Goal: Task Accomplishment & Management: Manage account settings

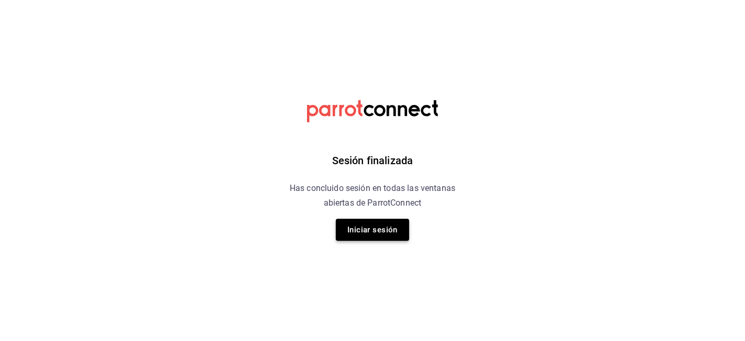
click at [355, 232] on button "Iniciar sesión" at bounding box center [372, 230] width 73 height 22
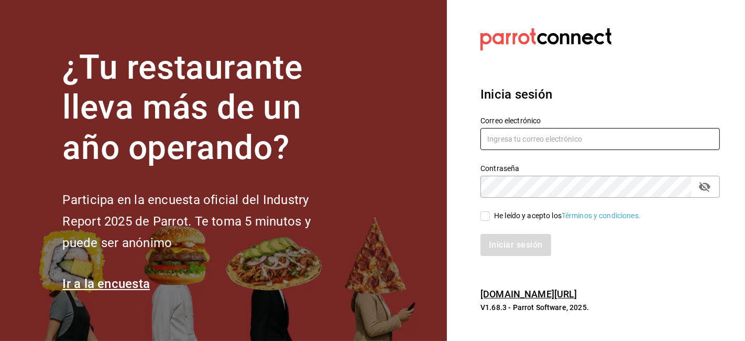
click at [549, 135] on input "text" at bounding box center [601, 139] width 240 height 22
type input "juliorsmatus11@gmail.com"
click at [490, 214] on span "He leído y acepto los Términos y condiciones." at bounding box center [565, 215] width 151 height 11
click at [490, 214] on input "He leído y acepto los Términos y condiciones." at bounding box center [485, 215] width 9 height 9
checkbox input "true"
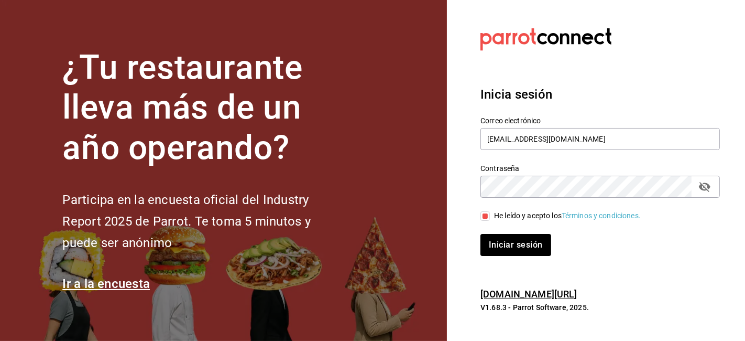
click at [490, 232] on div "Iniciar sesión" at bounding box center [594, 238] width 252 height 35
click at [479, 247] on div "Iniciar sesión" at bounding box center [594, 238] width 252 height 35
click at [493, 247] on button "Iniciar sesión" at bounding box center [516, 245] width 71 height 22
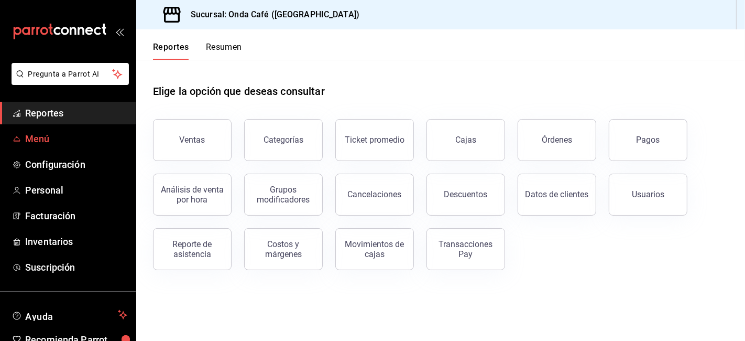
click at [39, 135] on span "Menú" at bounding box center [76, 139] width 102 height 14
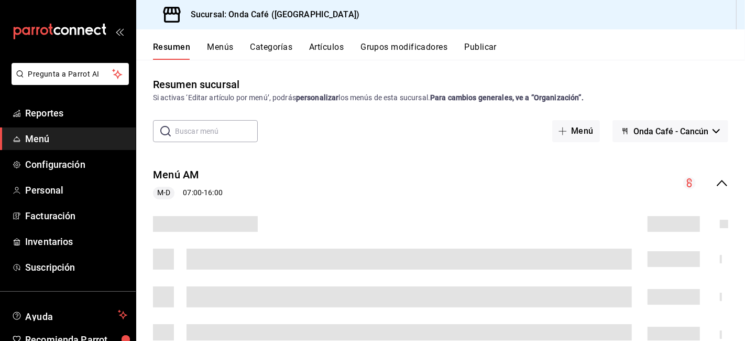
click at [262, 49] on button "Categorías" at bounding box center [272, 51] width 42 height 18
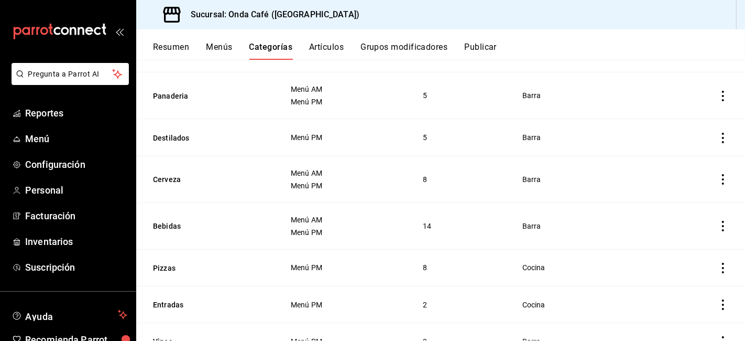
scroll to position [224, 0]
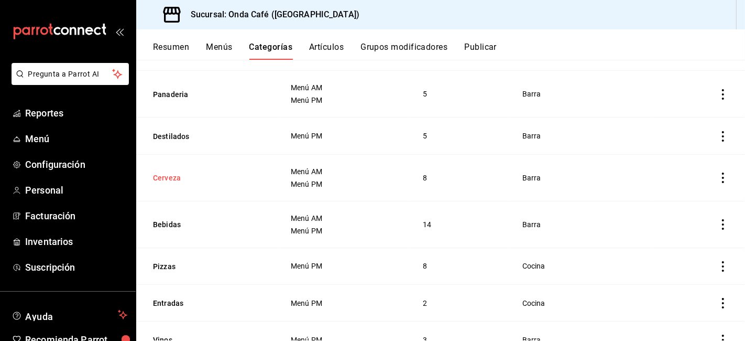
click at [243, 180] on button "Cerveza" at bounding box center [205, 177] width 105 height 10
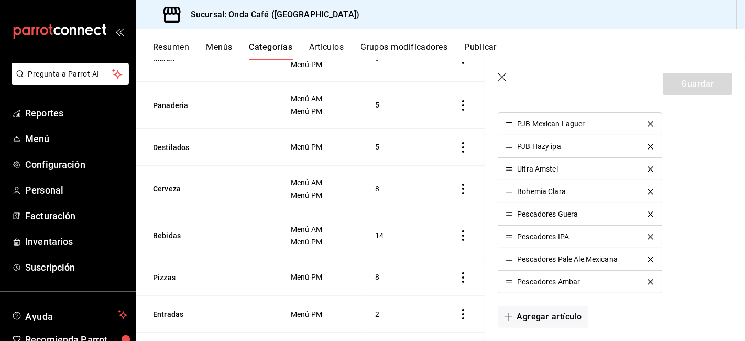
scroll to position [365, 0]
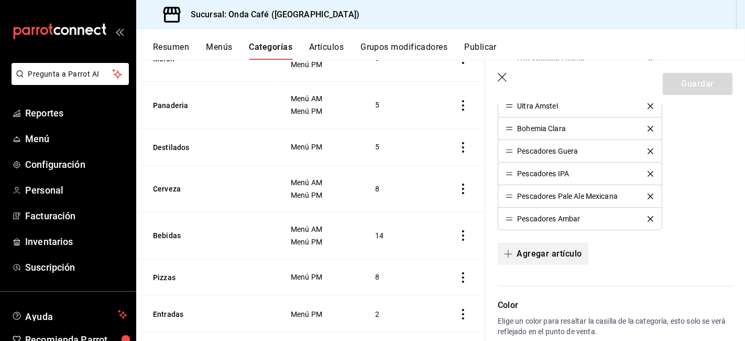
click at [536, 254] on button "Agregar artículo" at bounding box center [543, 254] width 90 height 22
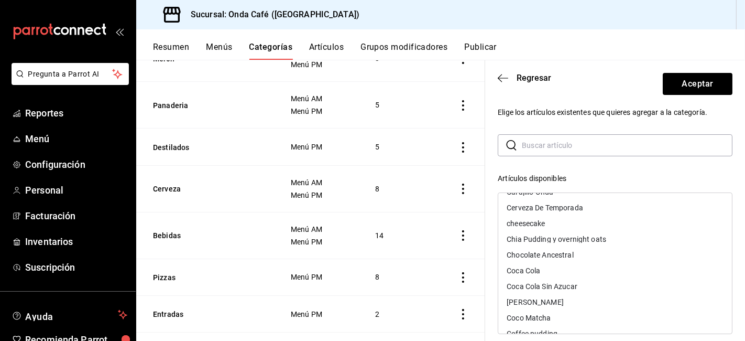
scroll to position [0, 0]
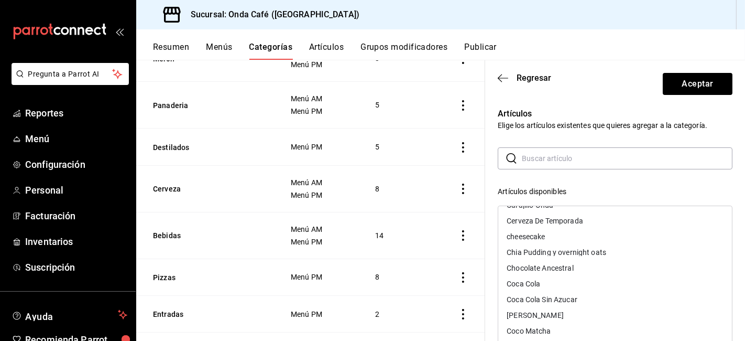
click at [585, 164] on input "text" at bounding box center [627, 158] width 211 height 21
click at [564, 159] on input "text" at bounding box center [627, 158] width 211 height 21
click at [505, 77] on icon "button" at bounding box center [503, 77] width 10 height 9
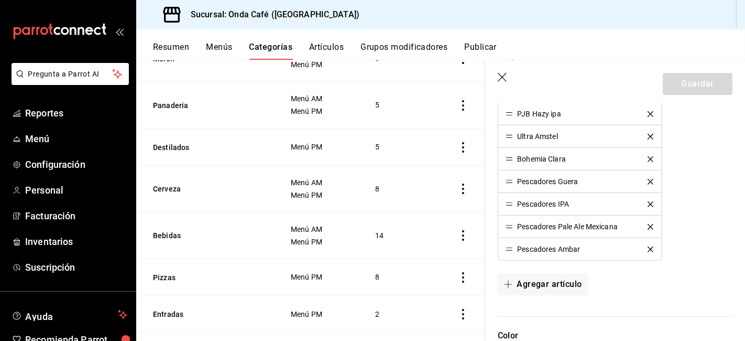
scroll to position [385, 0]
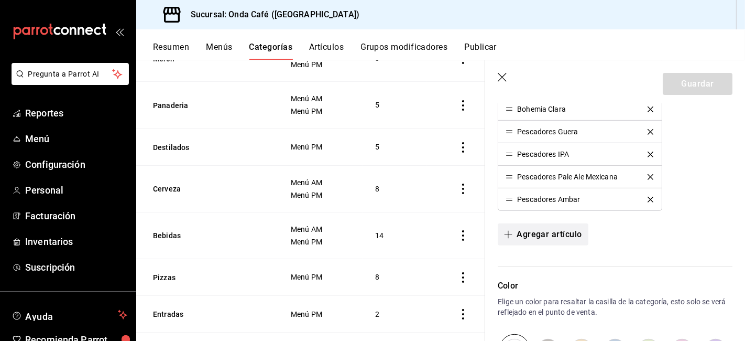
click at [533, 240] on button "Agregar artículo" at bounding box center [543, 234] width 90 height 22
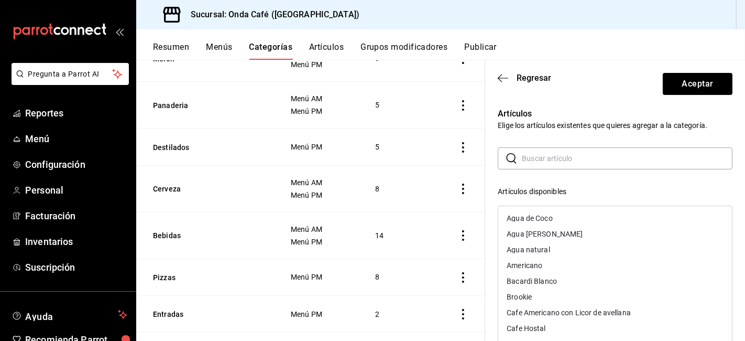
click at [581, 174] on div "​ ​ Artículos disponibles Agua [PERSON_NAME] Agua [PERSON_NAME] Agua natural Am…" at bounding box center [615, 334] width 235 height 374
click at [586, 167] on input "text" at bounding box center [627, 158] width 211 height 21
click at [546, 171] on div "​ ​ Artículos disponibles Agua [PERSON_NAME] Agua [PERSON_NAME] Agua natural Am…" at bounding box center [615, 334] width 235 height 374
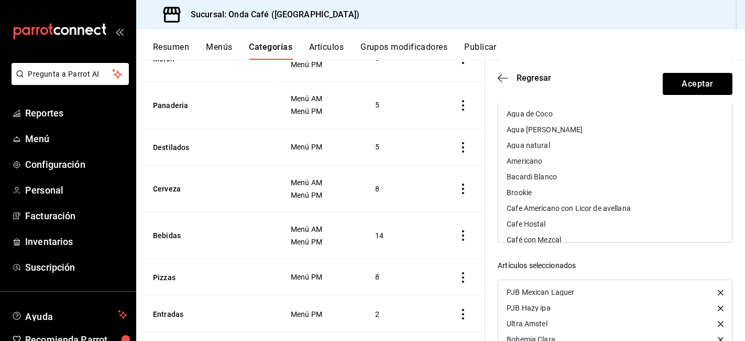
scroll to position [0, 0]
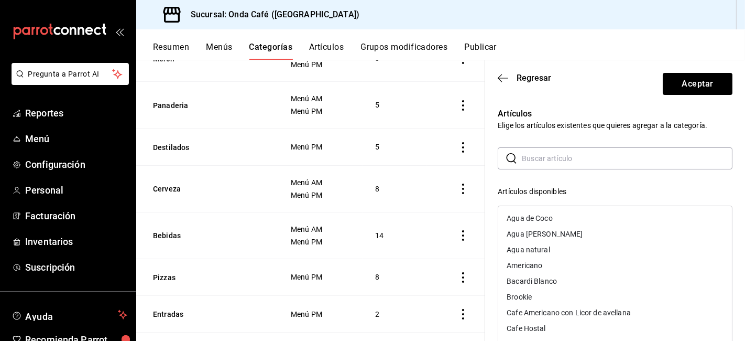
click at [496, 67] on header "Regresar Aceptar" at bounding box center [615, 81] width 260 height 43
click at [499, 73] on icon "button" at bounding box center [503, 77] width 10 height 9
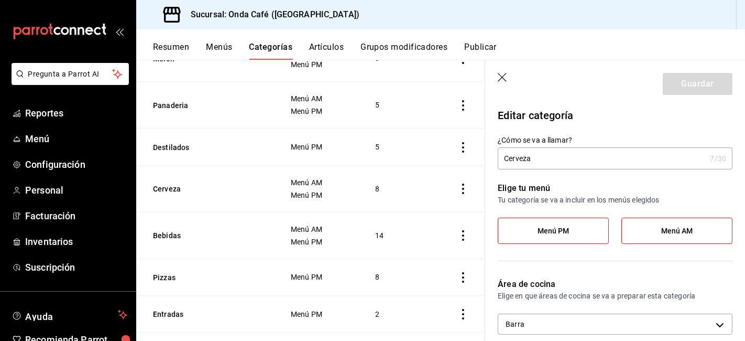
click at [503, 74] on icon "button" at bounding box center [503, 78] width 10 height 10
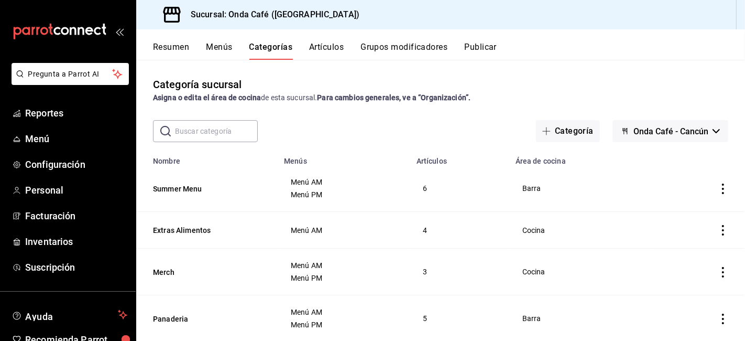
click at [318, 47] on button "Artículos" at bounding box center [326, 51] width 35 height 18
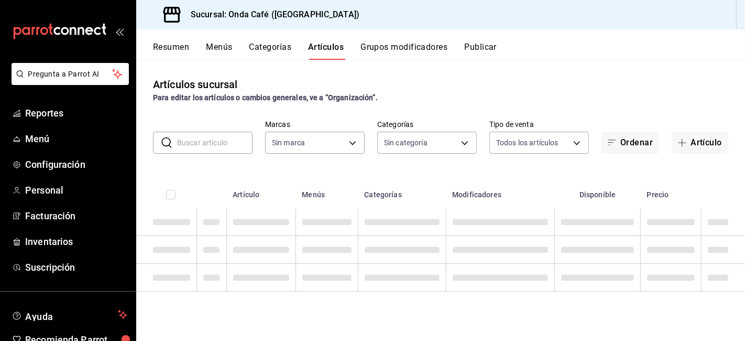
type input "02feb349-07cd-4ecd-99fb-e7c2220cfb29"
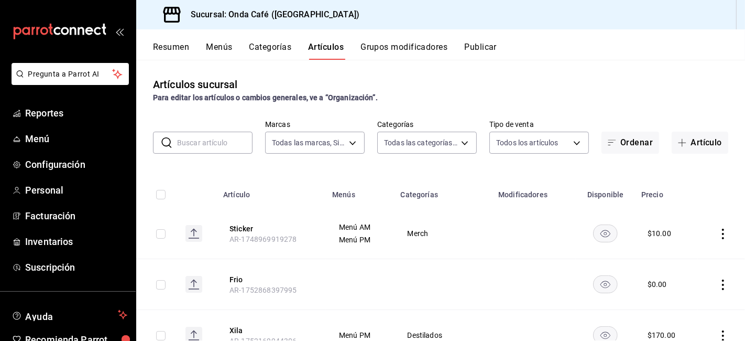
type input "3db77062-04b9-4fb7-8e26-736d0e5632e1,f028c21a-9ed8-497a-87f9-f3d6644765d2,f0e50…"
click at [213, 48] on button "Menús" at bounding box center [219, 51] width 26 height 18
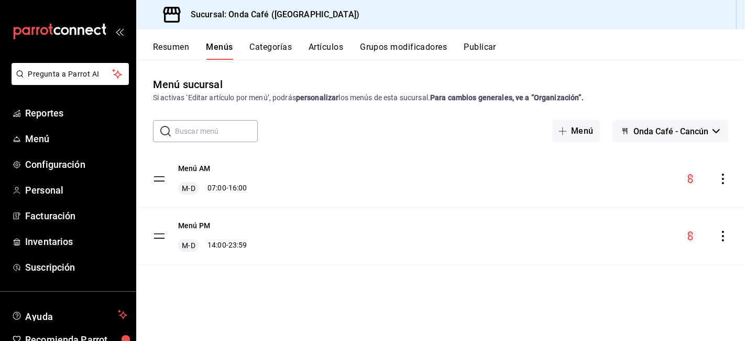
click at [276, 46] on button "Categorías" at bounding box center [271, 51] width 42 height 18
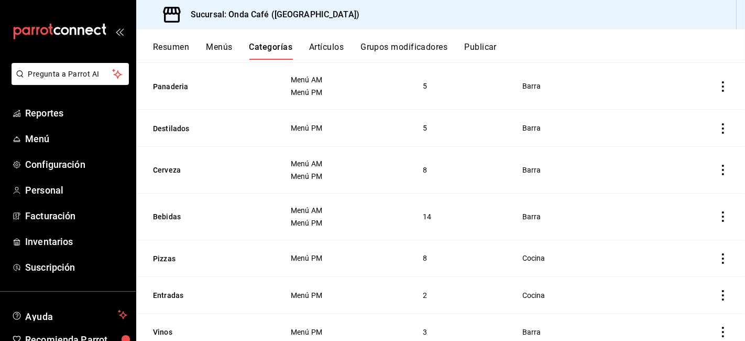
scroll to position [234, 0]
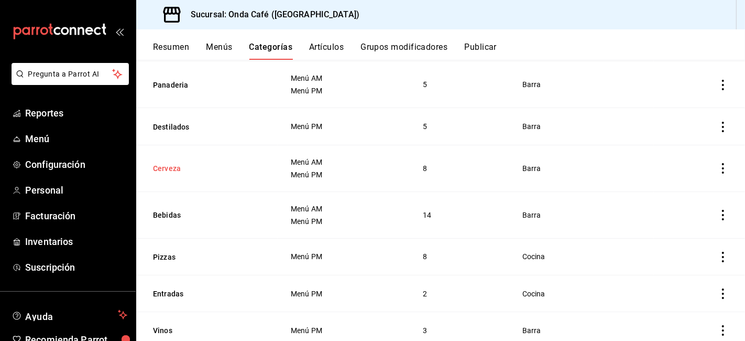
click at [238, 163] on button "Cerveza" at bounding box center [205, 168] width 105 height 10
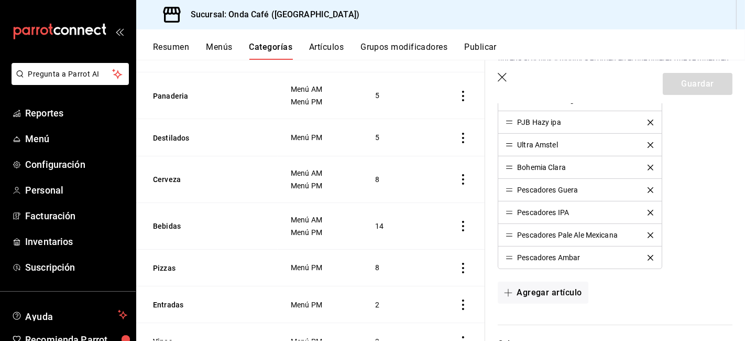
scroll to position [339, 0]
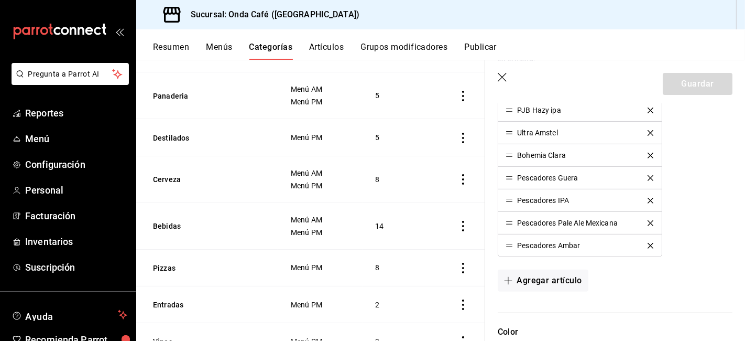
click at [325, 47] on button "Artículos" at bounding box center [326, 51] width 35 height 18
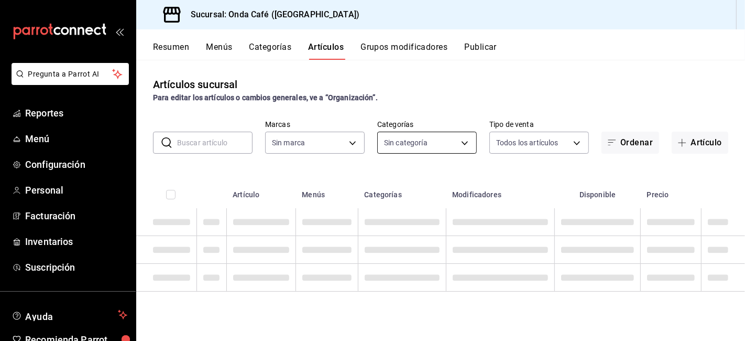
type input "02feb349-07cd-4ecd-99fb-e7c2220cfb29"
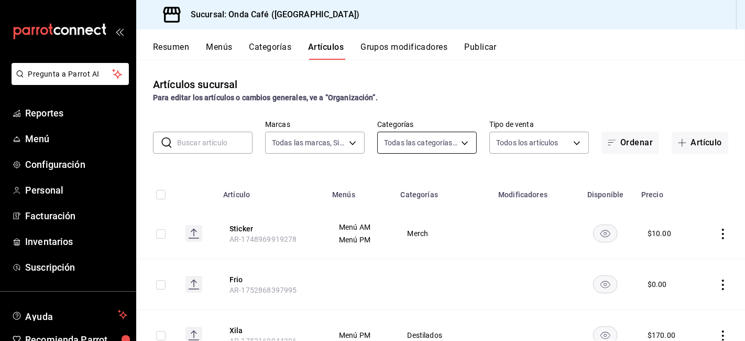
type input "3db77062-04b9-4fb7-8e26-736d0e5632e1,f028c21a-9ed8-497a-87f9-f3d6644765d2,f0e50…"
click at [693, 143] on button "Artículo" at bounding box center [700, 143] width 57 height 22
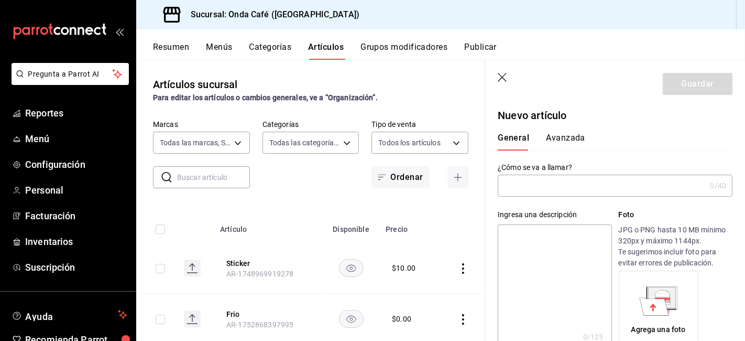
type input "e"
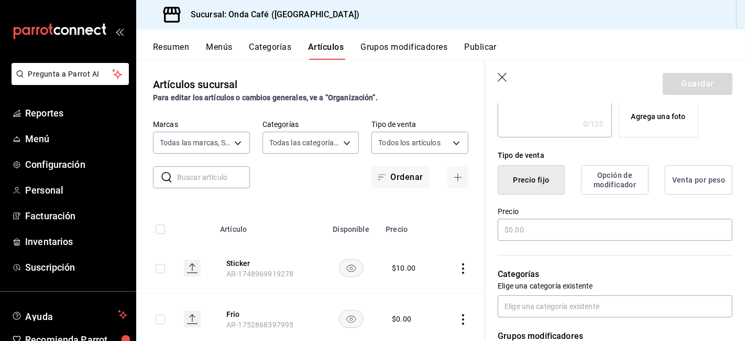
scroll to position [214, 0]
type input "PJB Oatmeal [PERSON_NAME]"
click at [556, 233] on input "text" at bounding box center [615, 229] width 235 height 22
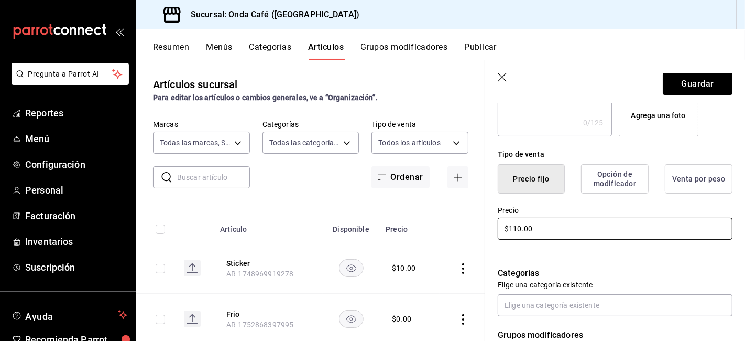
type input "$110.00"
click at [606, 168] on button "Opción de modificador" at bounding box center [615, 178] width 68 height 29
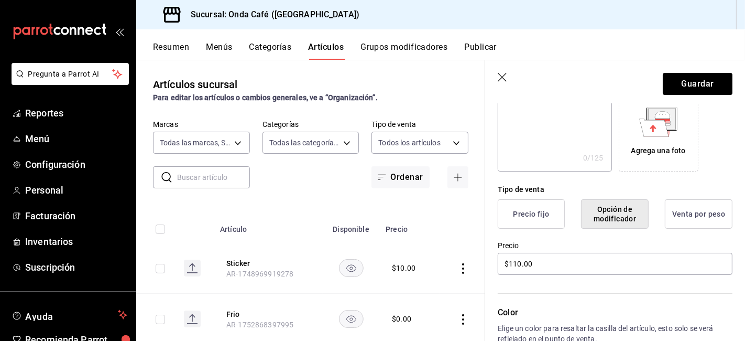
scroll to position [166, 0]
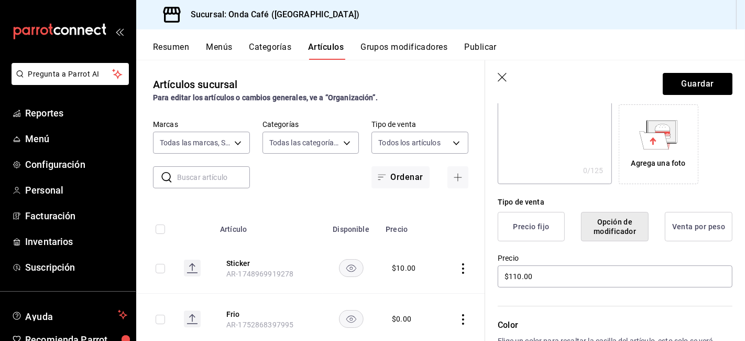
click at [515, 231] on button "Precio fijo" at bounding box center [531, 226] width 67 height 29
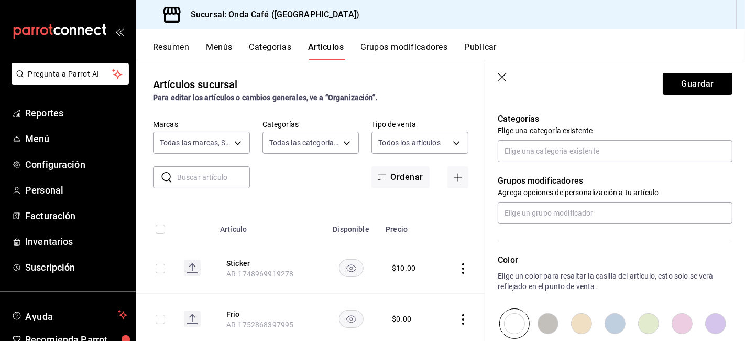
scroll to position [367, 0]
click at [539, 145] on input "text" at bounding box center [615, 151] width 235 height 22
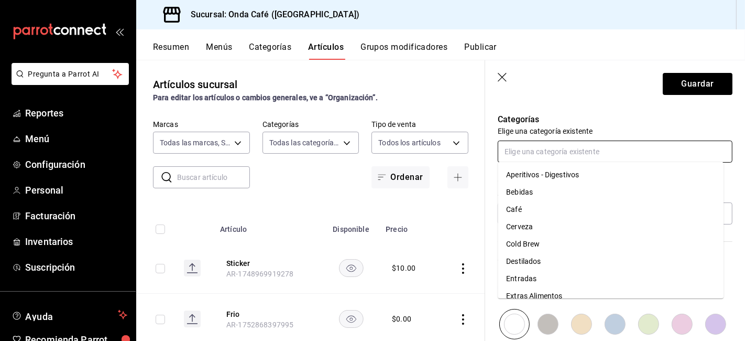
click at [528, 222] on li "Cerveza" at bounding box center [611, 226] width 226 height 17
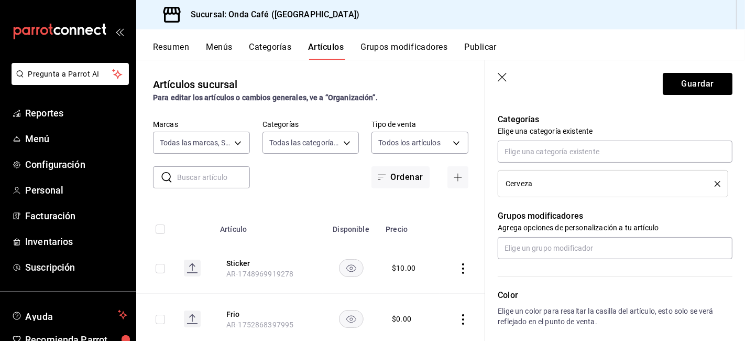
click at [558, 222] on p "Agrega opciones de personalización a tu artículo" at bounding box center [615, 227] width 235 height 10
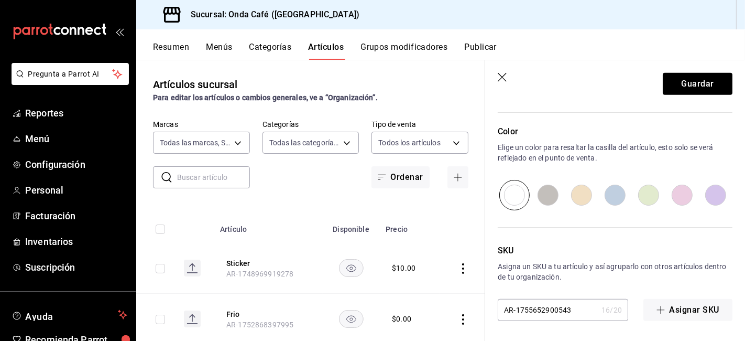
scroll to position [531, 0]
click at [667, 96] on header "Guardar" at bounding box center [615, 81] width 260 height 43
click at [668, 95] on header "Guardar" at bounding box center [615, 81] width 260 height 43
click at [690, 81] on button "Guardar" at bounding box center [698, 84] width 70 height 22
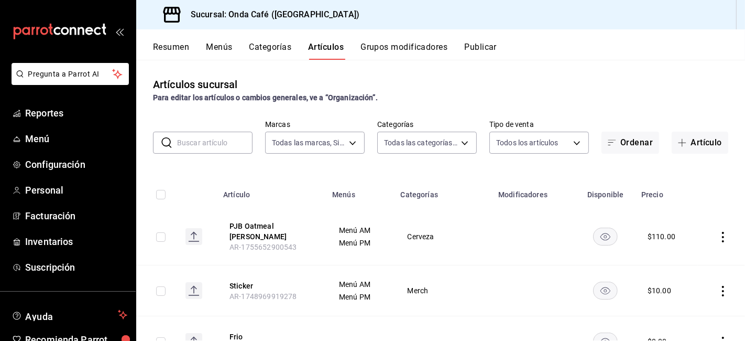
click at [259, 51] on button "Categorías" at bounding box center [271, 51] width 42 height 18
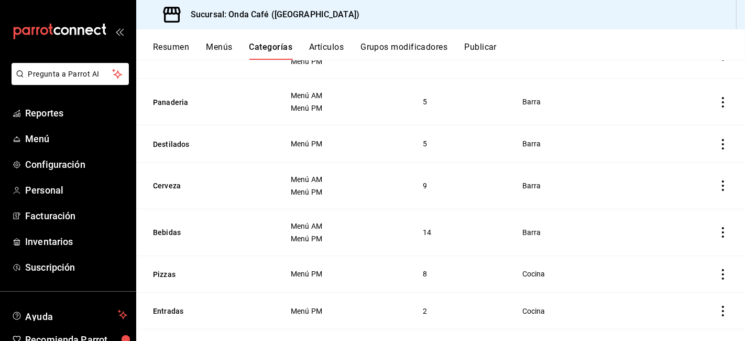
scroll to position [220, 0]
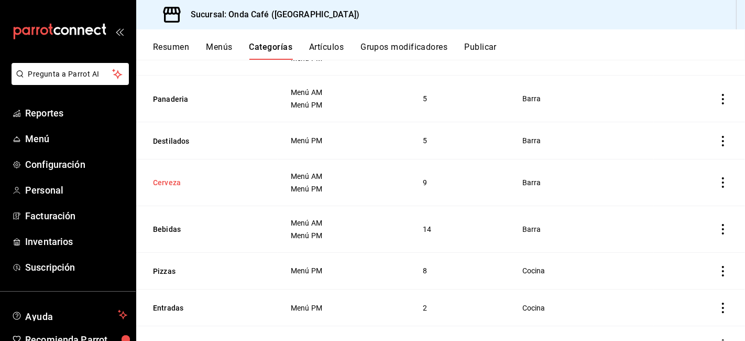
click at [244, 186] on button "Cerveza" at bounding box center [205, 182] width 105 height 10
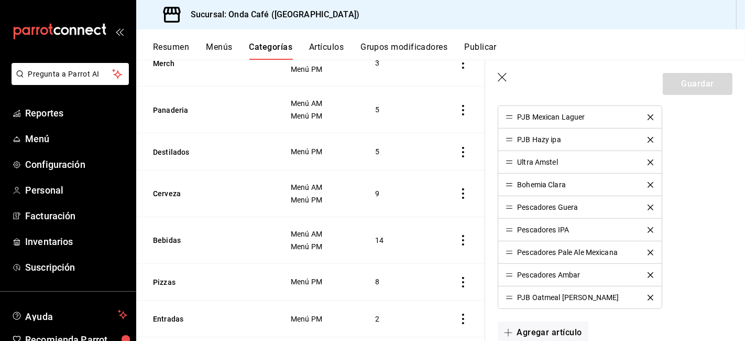
scroll to position [310, 0]
click at [510, 299] on li "PJB Oatmeal [PERSON_NAME]" at bounding box center [580, 296] width 163 height 22
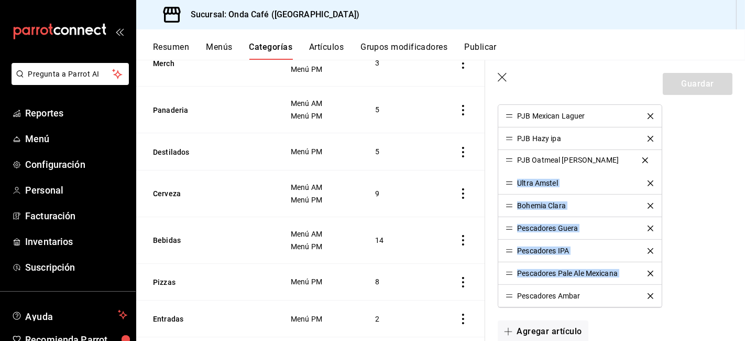
drag, startPoint x: 508, startPoint y: 295, endPoint x: 508, endPoint y: 161, distance: 134.2
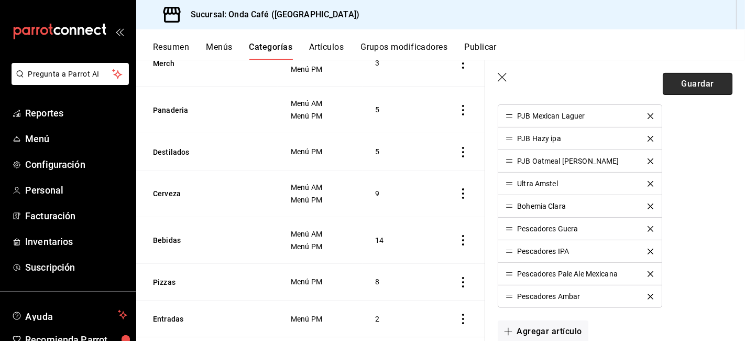
click at [682, 86] on button "Guardar" at bounding box center [698, 84] width 70 height 22
